Goal: Information Seeking & Learning: Check status

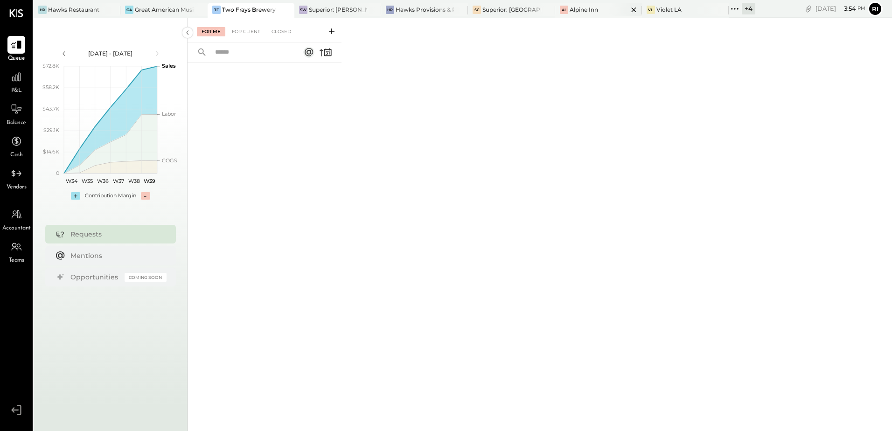
click at [597, 12] on div "Alpine Inn" at bounding box center [584, 10] width 28 height 8
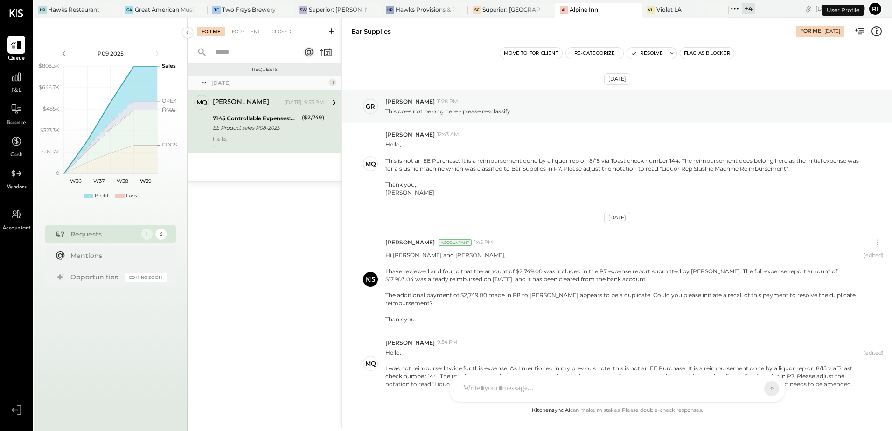
scroll to position [61, 0]
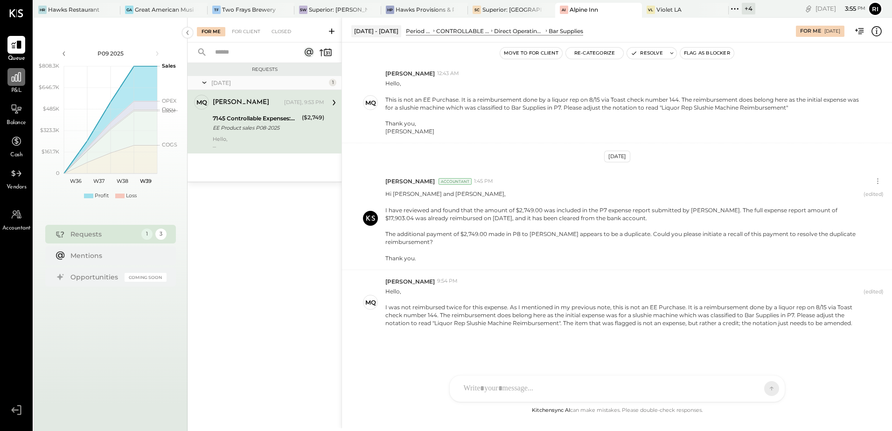
click at [13, 79] on icon at bounding box center [16, 77] width 12 height 12
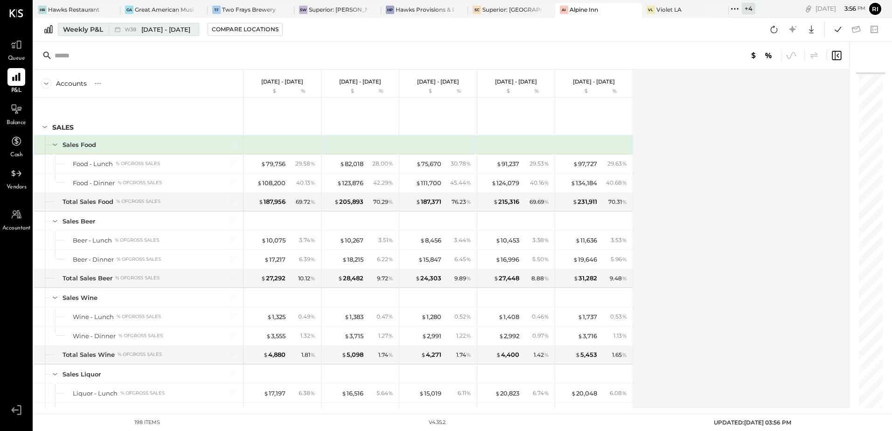
click at [131, 27] on span "W38" at bounding box center [132, 29] width 14 height 5
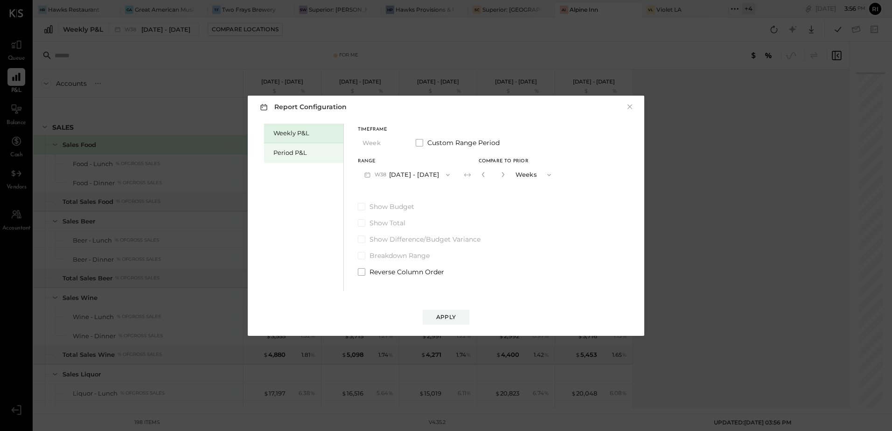
click at [300, 160] on div "Period P&L" at bounding box center [303, 153] width 79 height 20
click at [419, 174] on button "P09 [DATE] - [DATE]" at bounding box center [406, 174] width 97 height 17
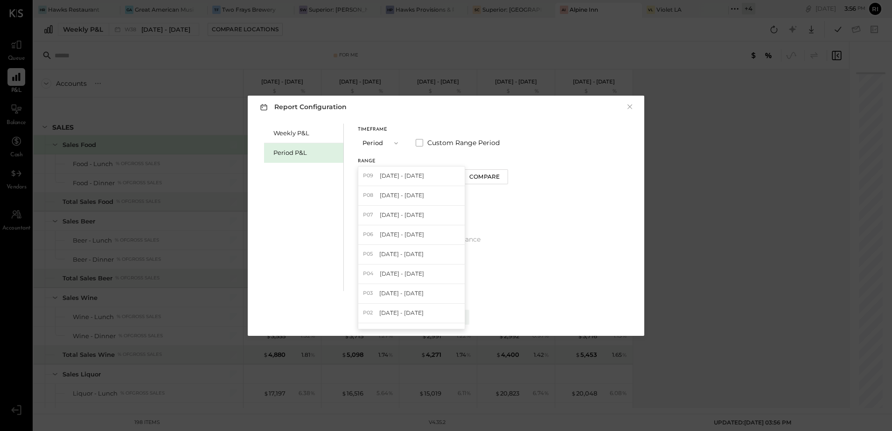
drag, startPoint x: 406, startPoint y: 195, endPoint x: 478, endPoint y: 189, distance: 71.6
click at [407, 195] on span "[DATE] - [DATE]" at bounding box center [402, 195] width 44 height 8
click at [480, 178] on div "Compare" at bounding box center [484, 177] width 30 height 8
click at [481, 176] on icon "button" at bounding box center [482, 175] width 6 height 6
click at [440, 315] on div "Apply" at bounding box center [446, 317] width 20 height 8
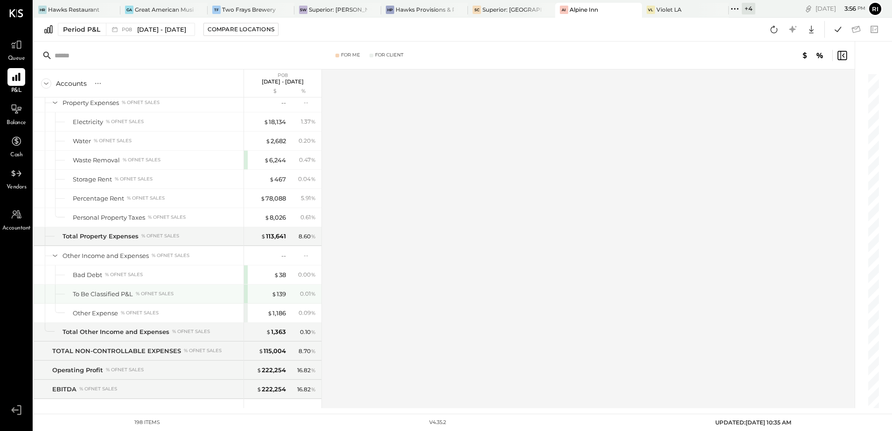
scroll to position [3094, 0]
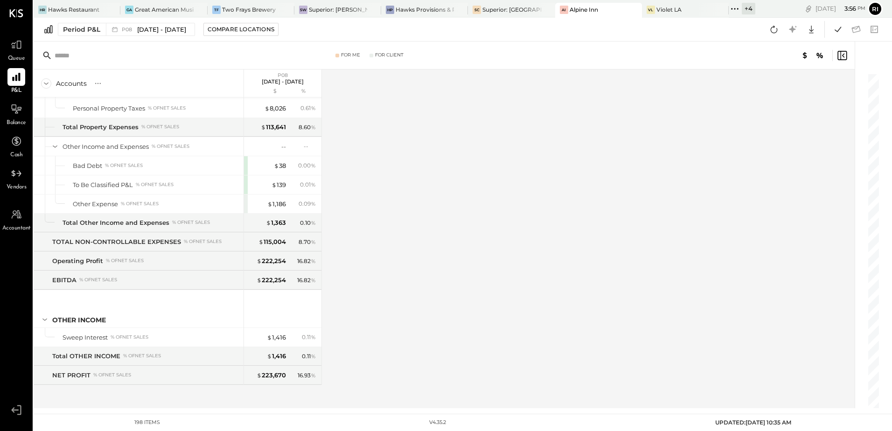
click at [460, 168] on div "Accounts S % GL P08 [DATE] - [DATE] $ % SALES Sales Food Food - Lunch % of GROS…" at bounding box center [445, 239] width 822 height 339
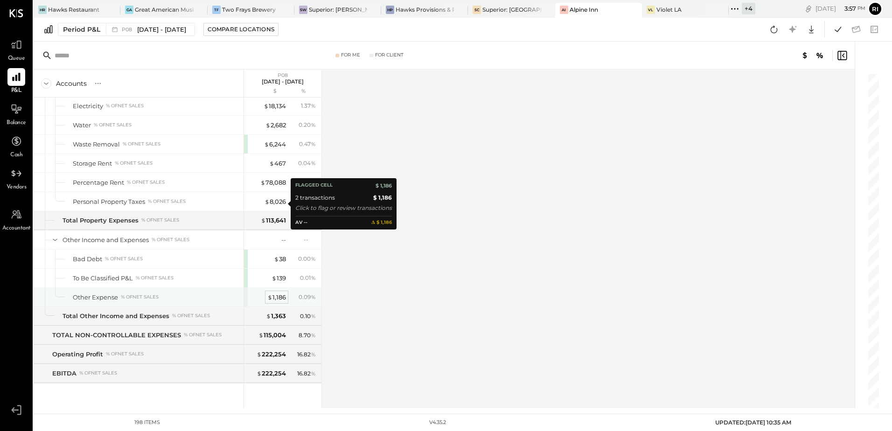
scroll to position [2955, 0]
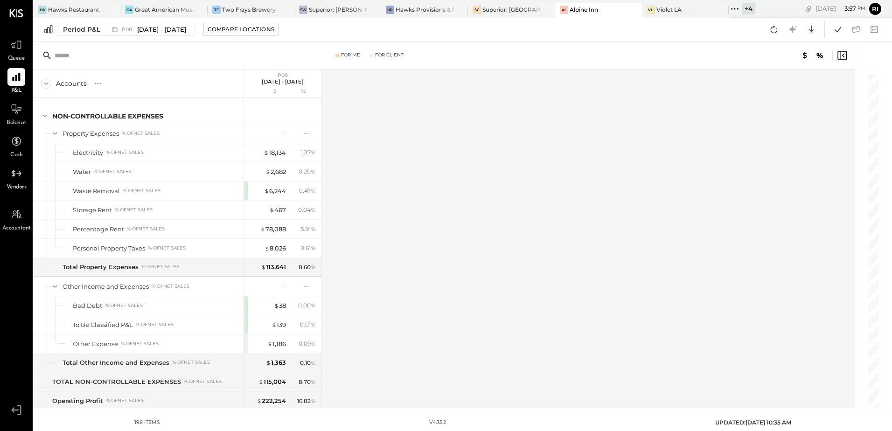
click at [362, 155] on div "Accounts S % GL P08 [DATE] - [DATE] $ % SALES Sales Food Food - Lunch % of GROS…" at bounding box center [445, 239] width 822 height 339
